Goal: Transaction & Acquisition: Purchase product/service

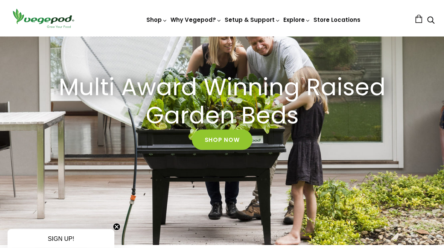
scroll to position [75, 0]
click at [222, 36] on img at bounding box center [222, 36] width 0 height 0
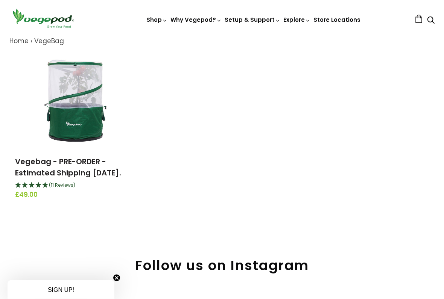
scroll to position [88, 0]
click at [89, 165] on link "Vegebag - PRE-ORDER - Estimated Shipping August 20th." at bounding box center [68, 167] width 106 height 22
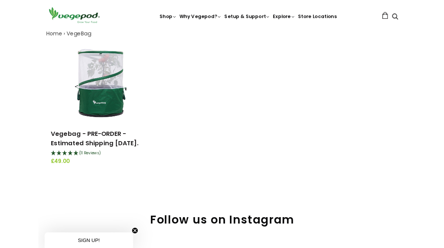
scroll to position [109, 0]
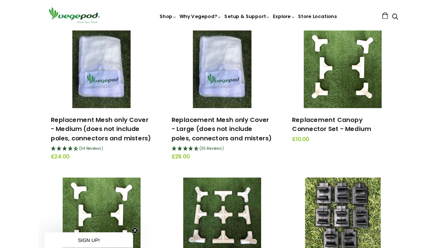
scroll to position [649, 0]
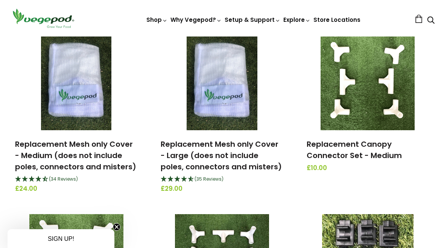
click at [67, 147] on link "Replacement Mesh only Cover - Medium (does not include poles, connectors and mi…" at bounding box center [75, 155] width 121 height 33
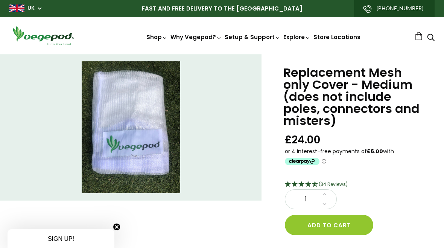
click at [120, 225] on circle "Close teaser" at bounding box center [116, 226] width 7 height 7
